Goal: Find specific page/section

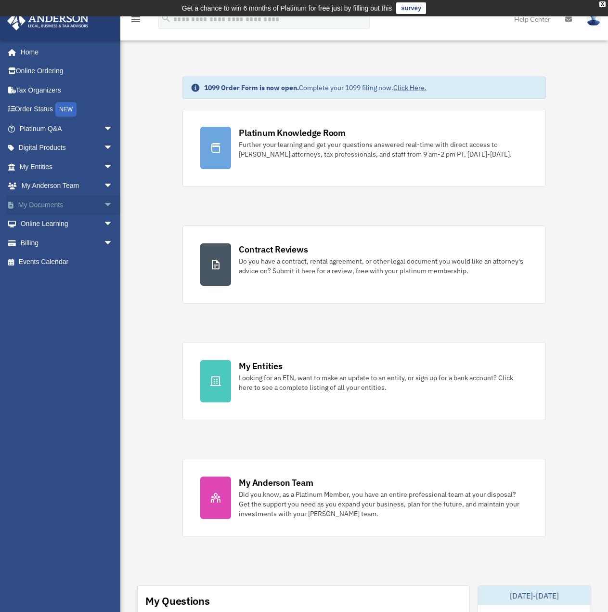
click at [51, 203] on link "My Documents arrow_drop_down" at bounding box center [67, 204] width 121 height 19
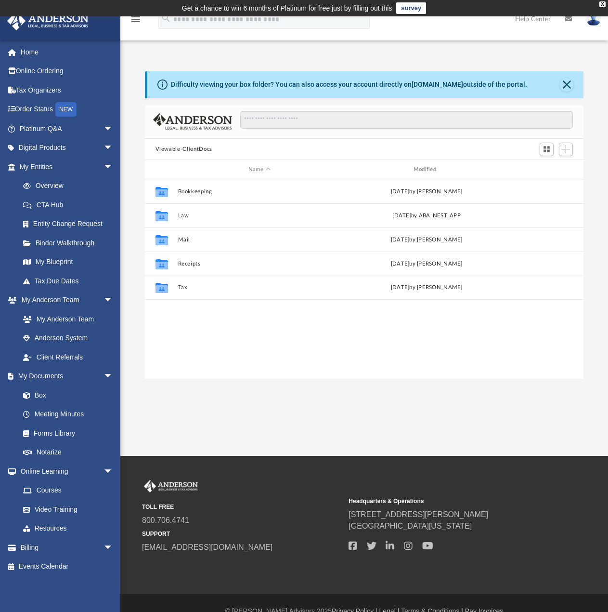
scroll to position [212, 432]
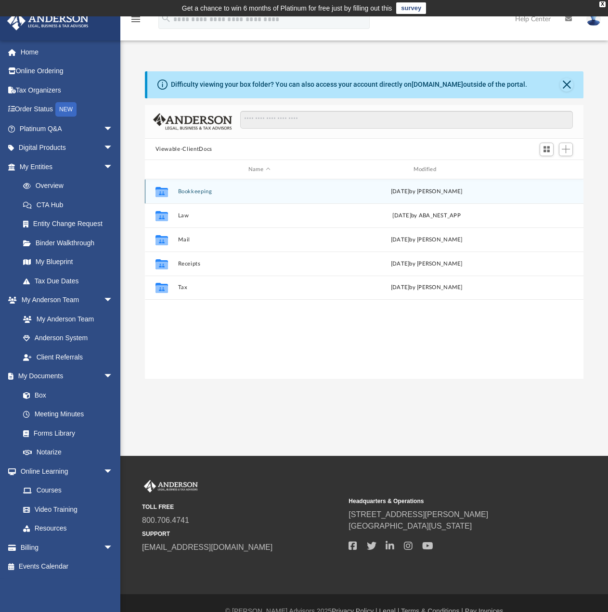
click at [170, 192] on div "Collaborated Folder" at bounding box center [161, 191] width 24 height 15
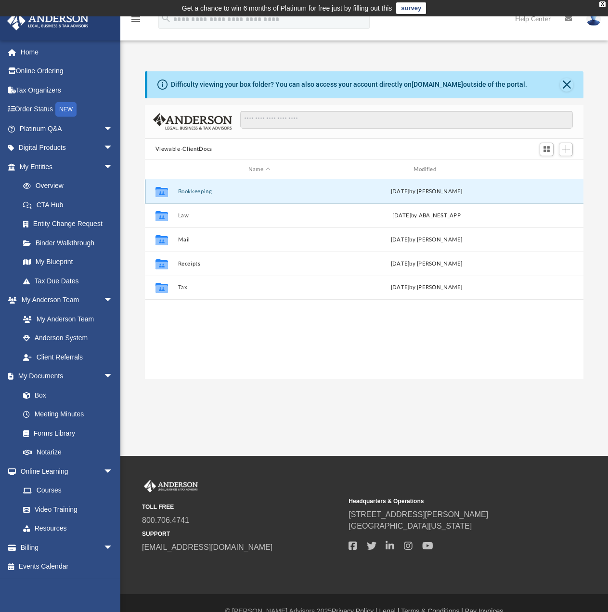
click at [171, 193] on div "Collaborated Folder" at bounding box center [161, 191] width 24 height 15
click at [161, 188] on icon "grid" at bounding box center [161, 192] width 13 height 10
click at [160, 188] on icon "grid" at bounding box center [161, 192] width 13 height 10
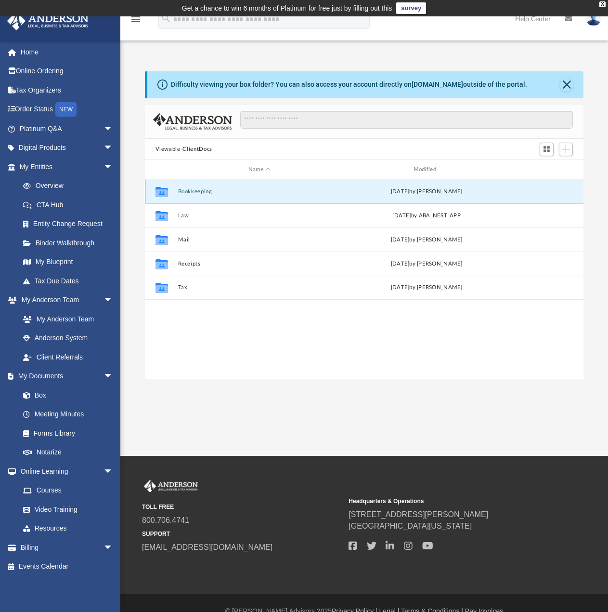
click at [162, 193] on icon "grid" at bounding box center [161, 193] width 13 height 8
click at [206, 189] on button "Bookkeeping" at bounding box center [259, 191] width 163 height 6
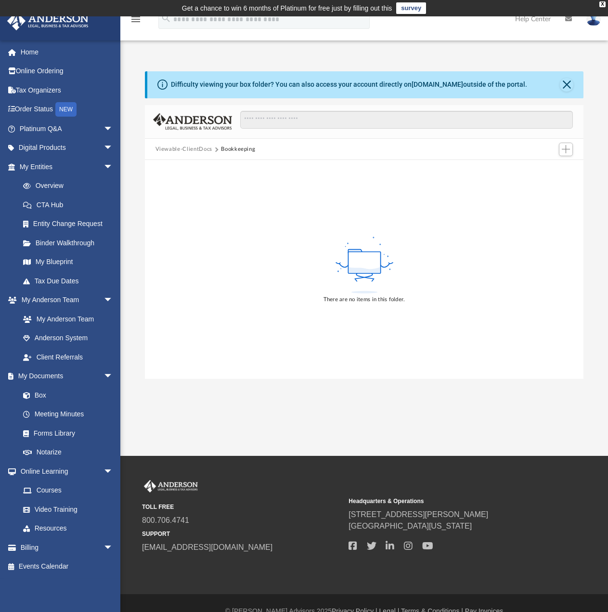
click at [200, 147] on button "Viewable-ClientDocs" at bounding box center [184, 149] width 57 height 9
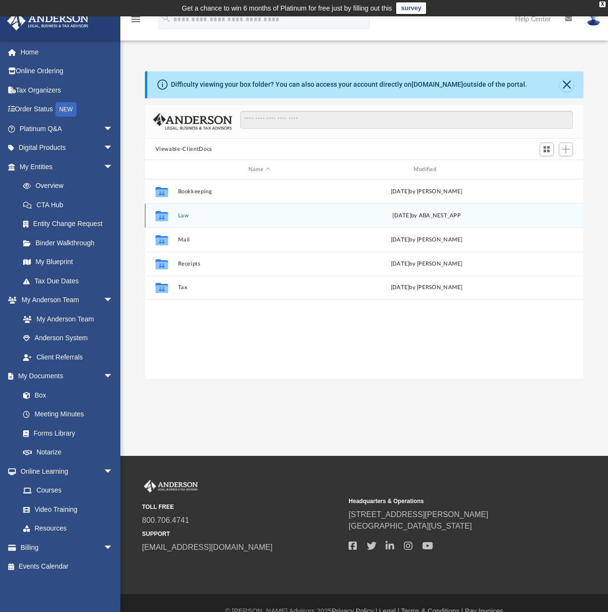
click at [177, 214] on div "Collaborated Folder Law Fri Sep 19 2025 by ABA_NEST_APP" at bounding box center [364, 215] width 439 height 24
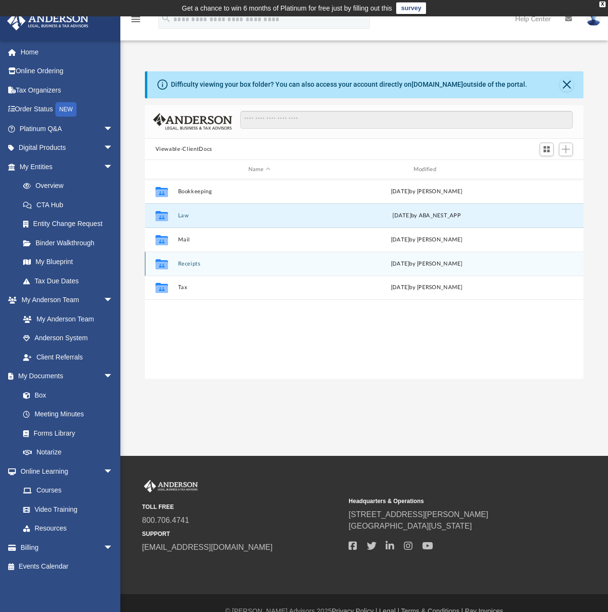
click at [186, 264] on button "Receipts" at bounding box center [259, 264] width 163 height 6
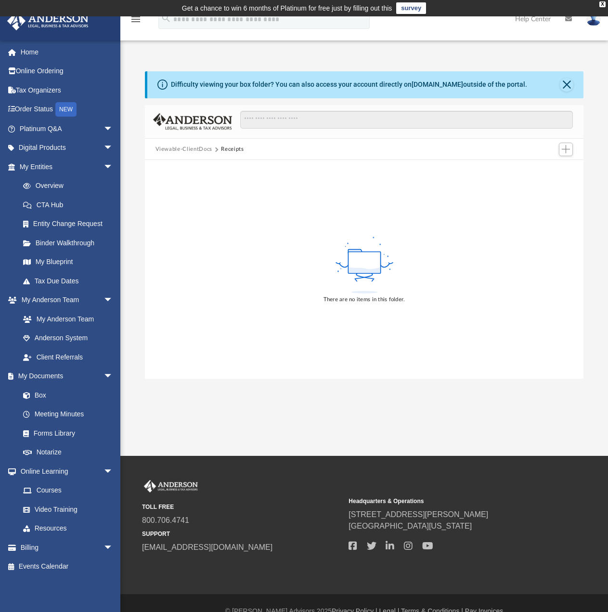
click at [195, 147] on button "Viewable-ClientDocs" at bounding box center [184, 149] width 57 height 9
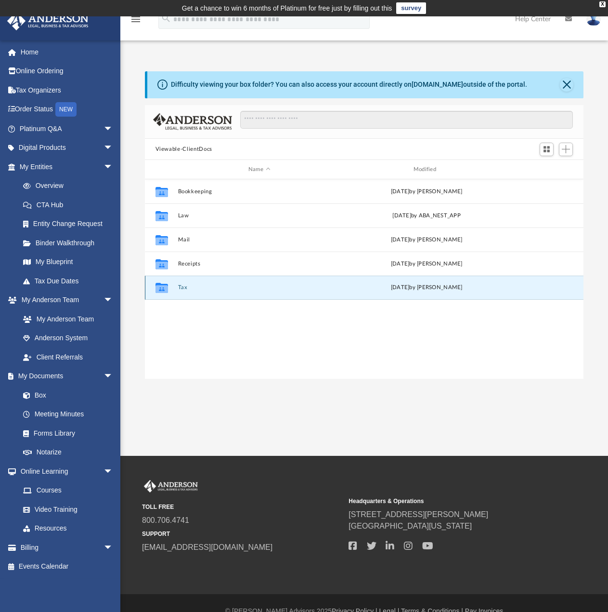
click at [181, 285] on button "Tax" at bounding box center [259, 287] width 163 height 6
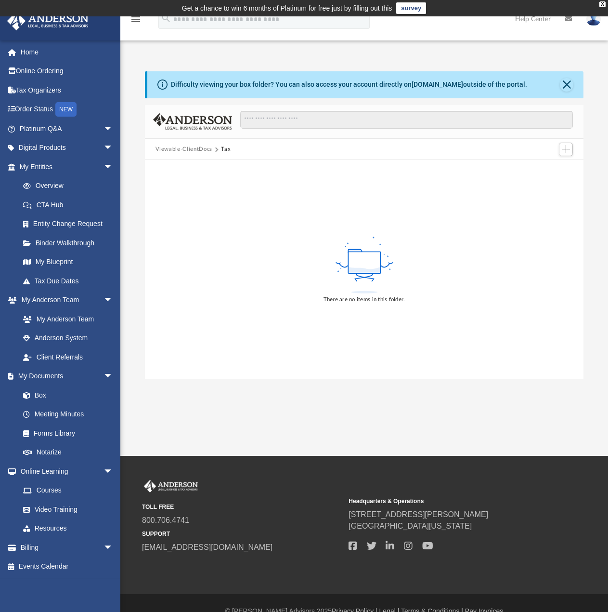
click at [194, 149] on button "Viewable-ClientDocs" at bounding box center [184, 149] width 57 height 9
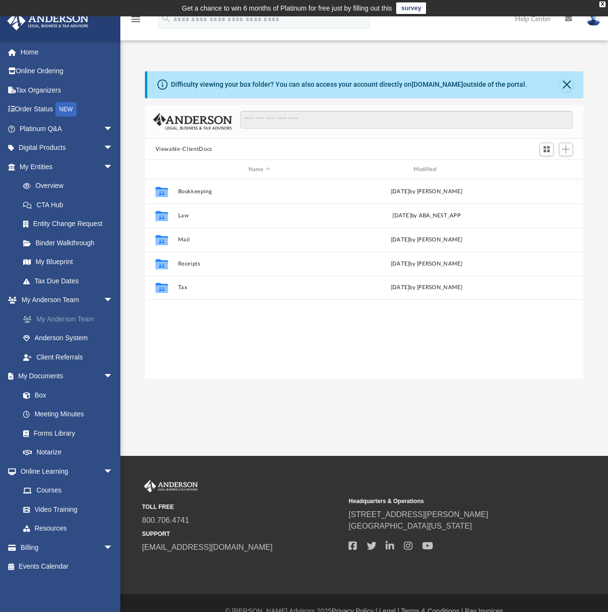
click at [68, 318] on link "My Anderson Team" at bounding box center [70, 318] width 114 height 19
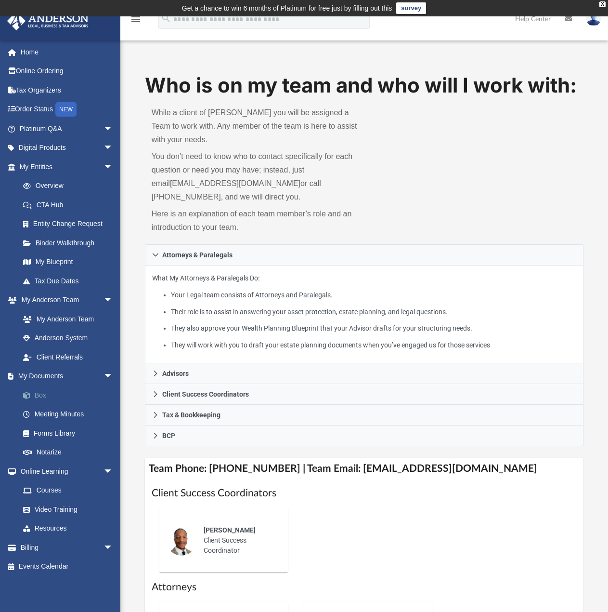
click at [38, 395] on link "Box" at bounding box center [70, 394] width 114 height 19
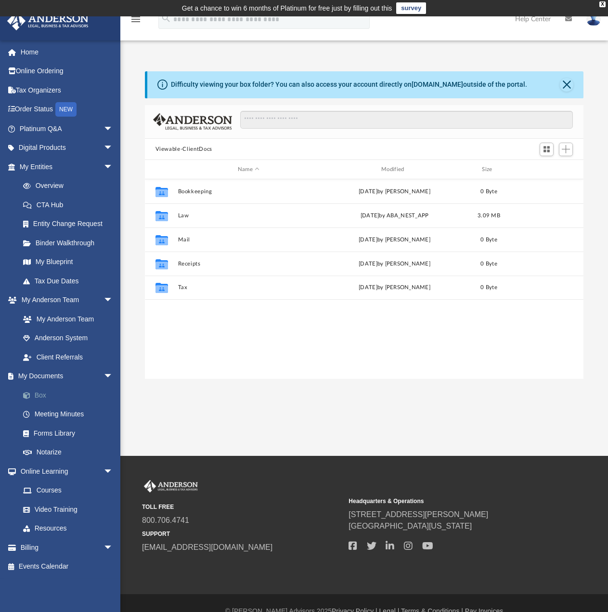
scroll to position [212, 432]
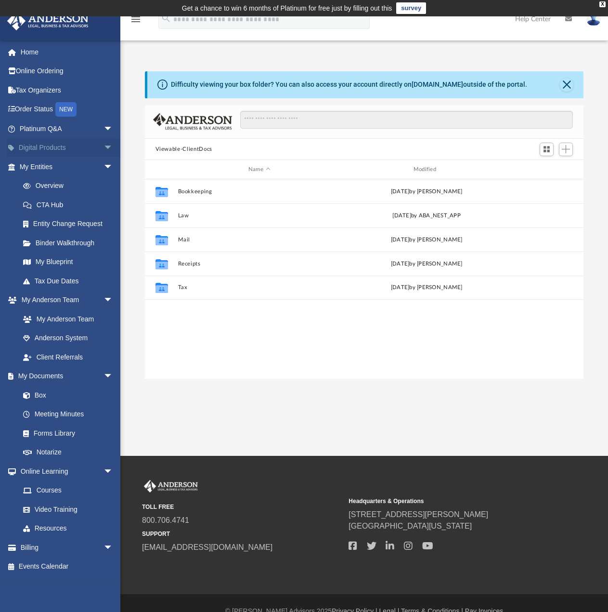
click at [104, 146] on span "arrow_drop_down" at bounding box center [113, 148] width 19 height 20
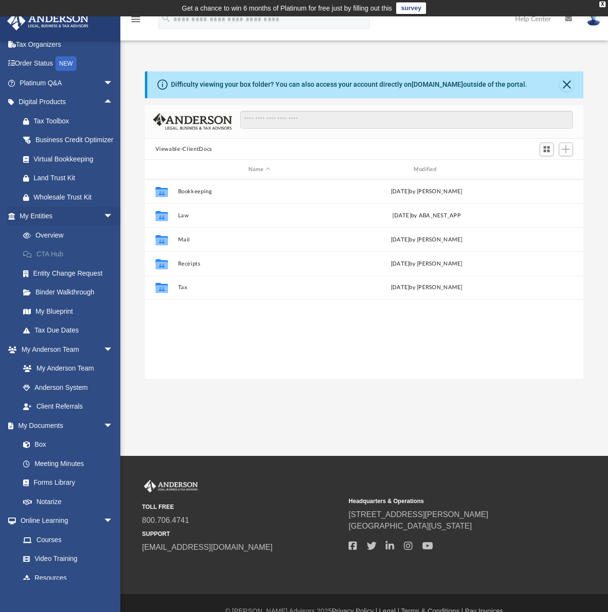
scroll to position [48, 0]
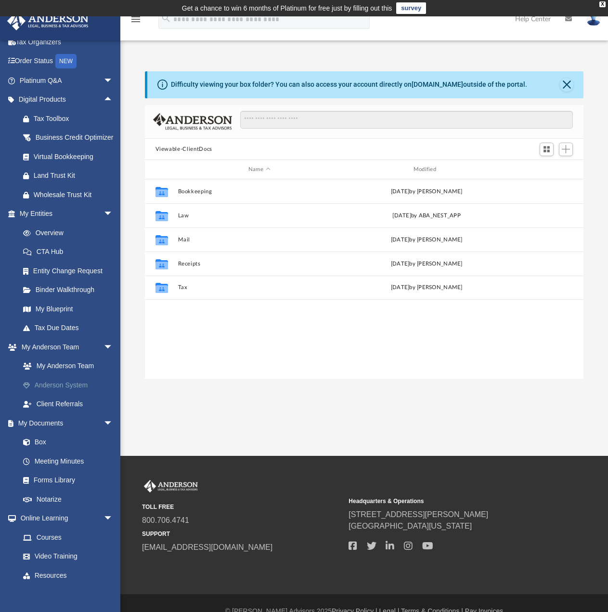
click at [47, 394] on link "Anderson System" at bounding box center [70, 384] width 114 height 19
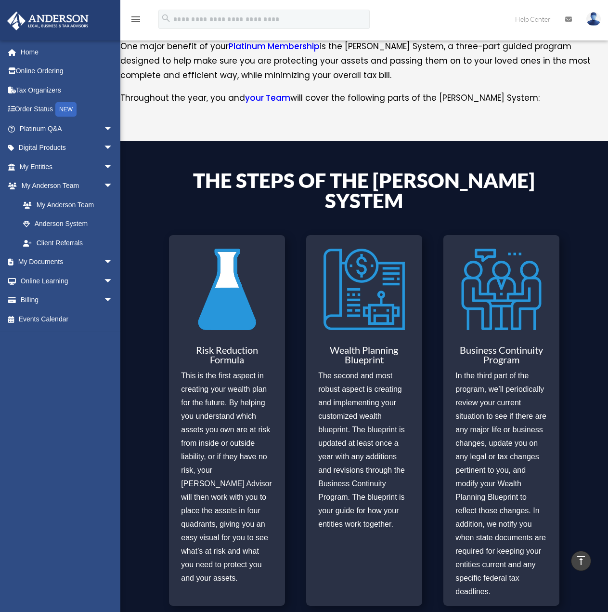
scroll to position [122, 0]
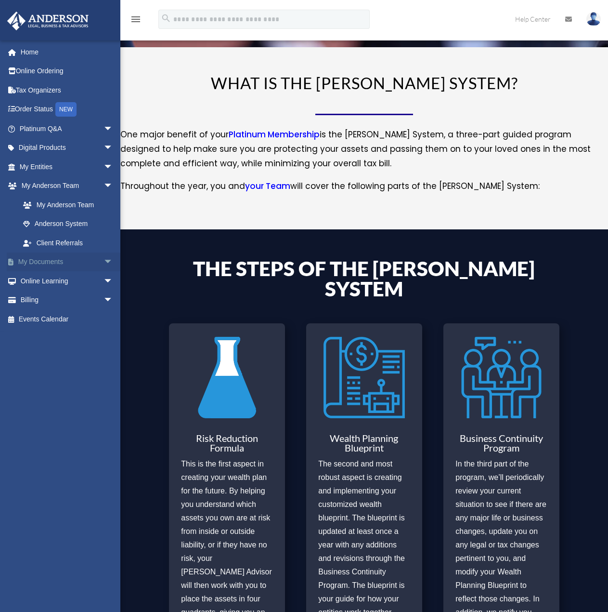
click at [104, 258] on span "arrow_drop_down" at bounding box center [113, 262] width 19 height 20
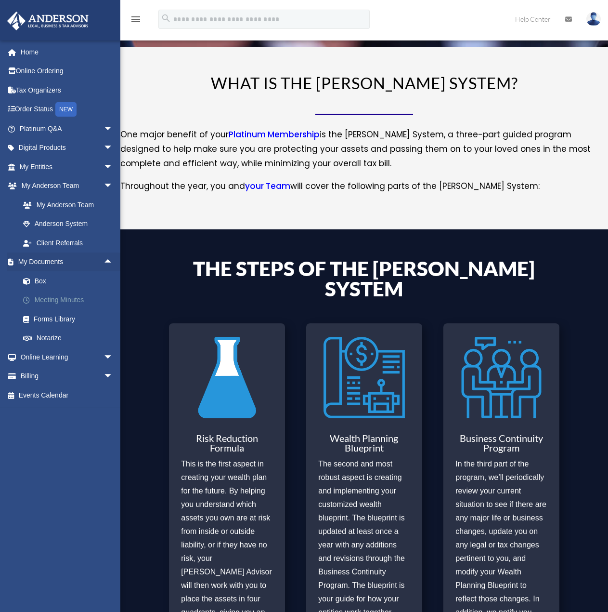
click at [50, 300] on link "Meeting Minutes" at bounding box center [70, 299] width 114 height 19
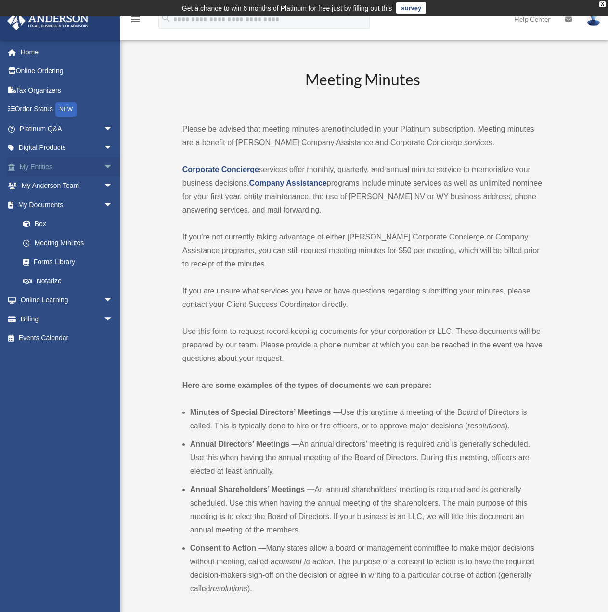
click at [104, 163] on span "arrow_drop_down" at bounding box center [113, 167] width 19 height 20
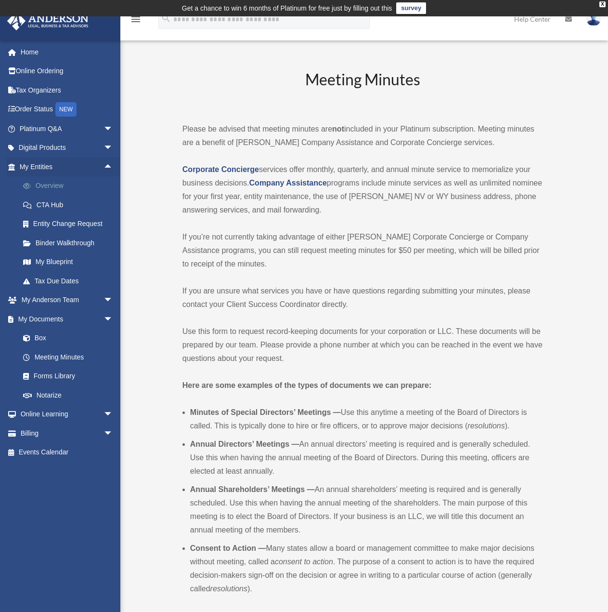
click at [54, 188] on link "Overview" at bounding box center [70, 185] width 114 height 19
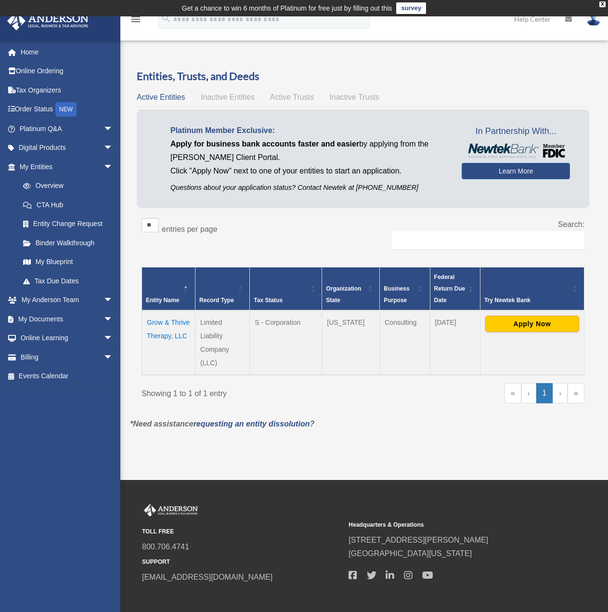
click at [171, 320] on td "Grow & Thrive Therapy, LLC" at bounding box center [168, 342] width 53 height 65
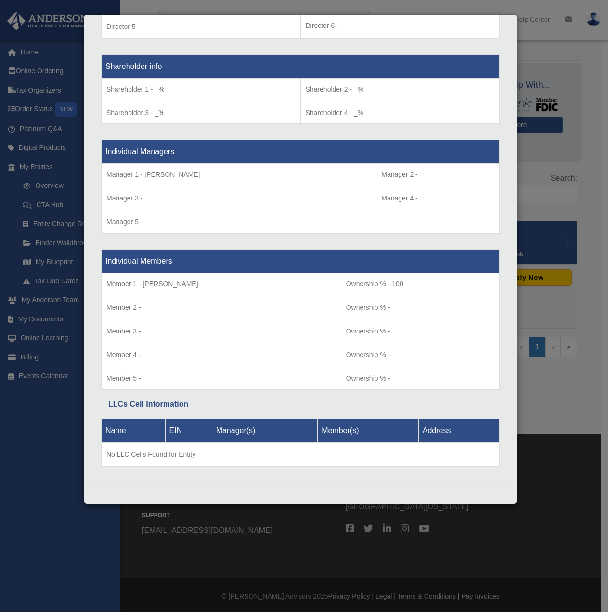
scroll to position [48, 0]
click at [63, 428] on div "Details × Articles Sent Organizational Date" at bounding box center [304, 306] width 608 height 612
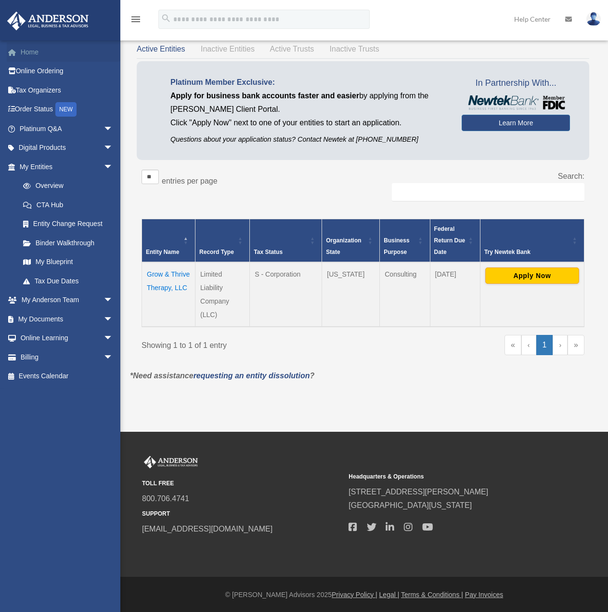
click at [17, 53] on span at bounding box center [16, 52] width 7 height 7
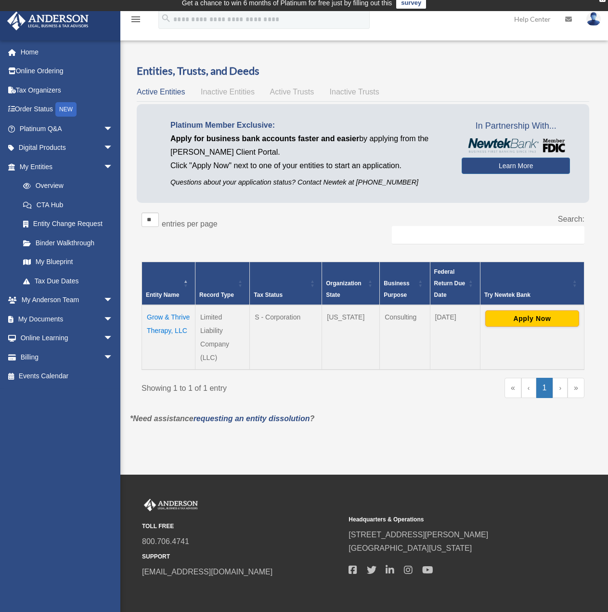
scroll to position [0, 0]
